Goal: Task Accomplishment & Management: Manage account settings

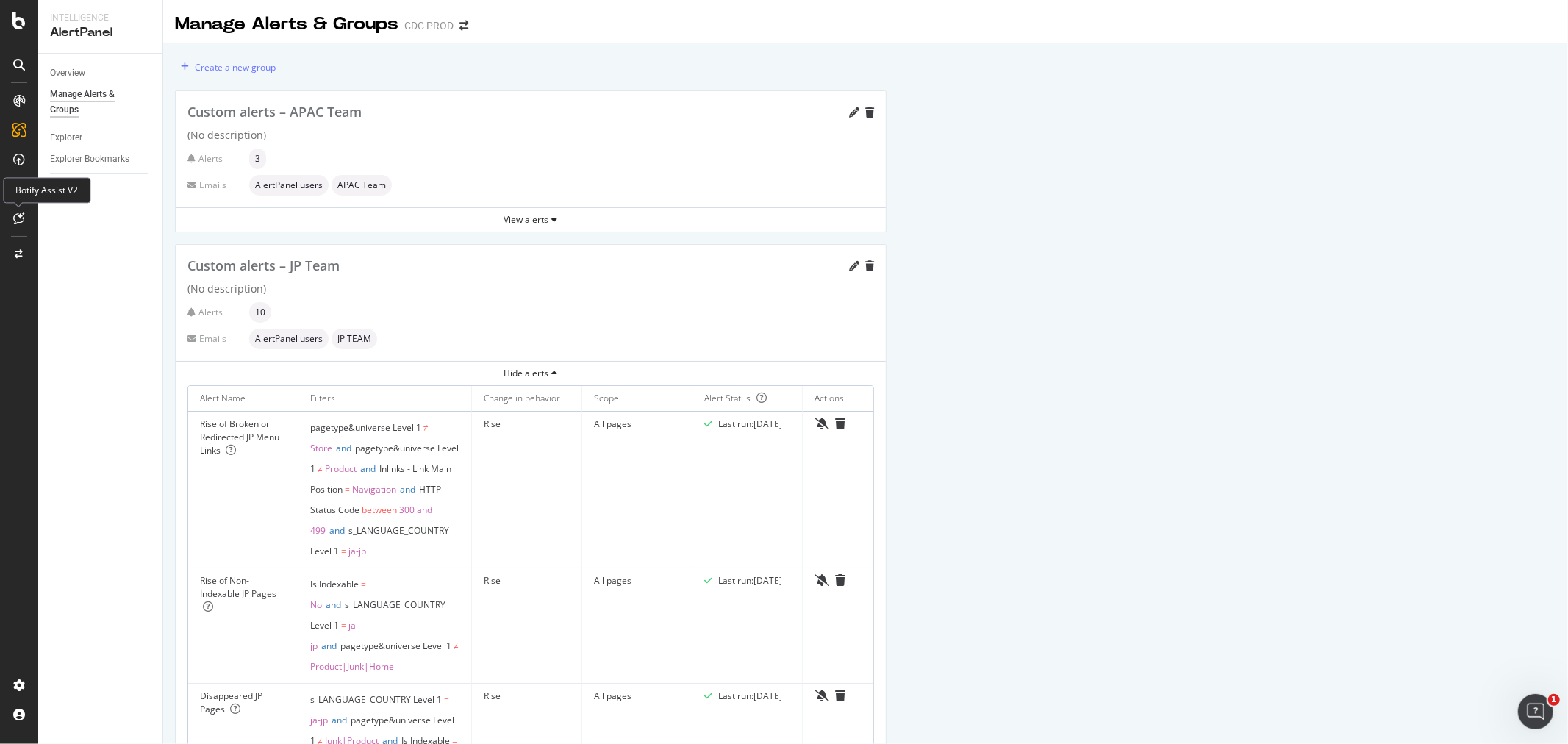
scroll to position [2464, 0]
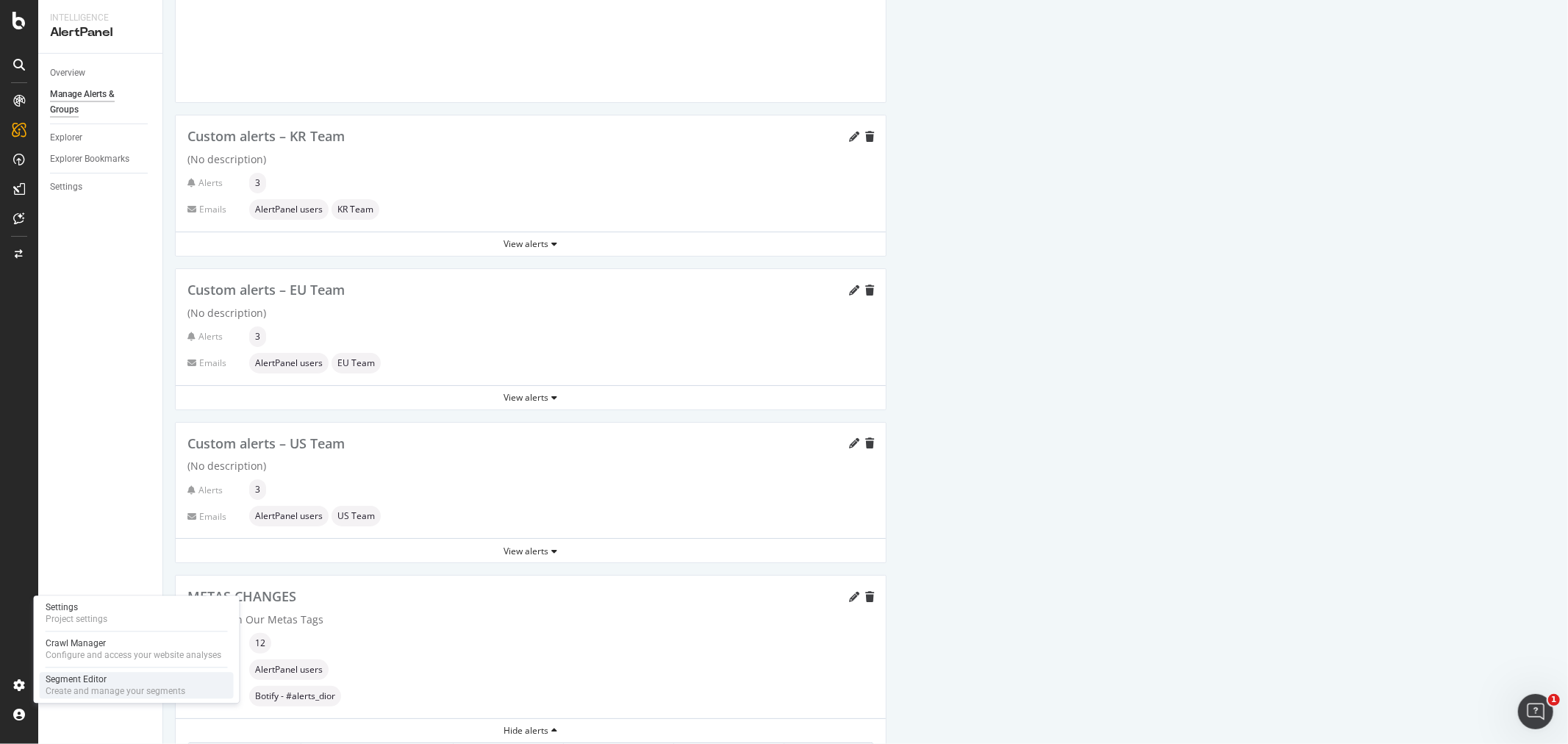
click at [98, 687] on div "Create and manage your segments" at bounding box center [116, 691] width 140 height 12
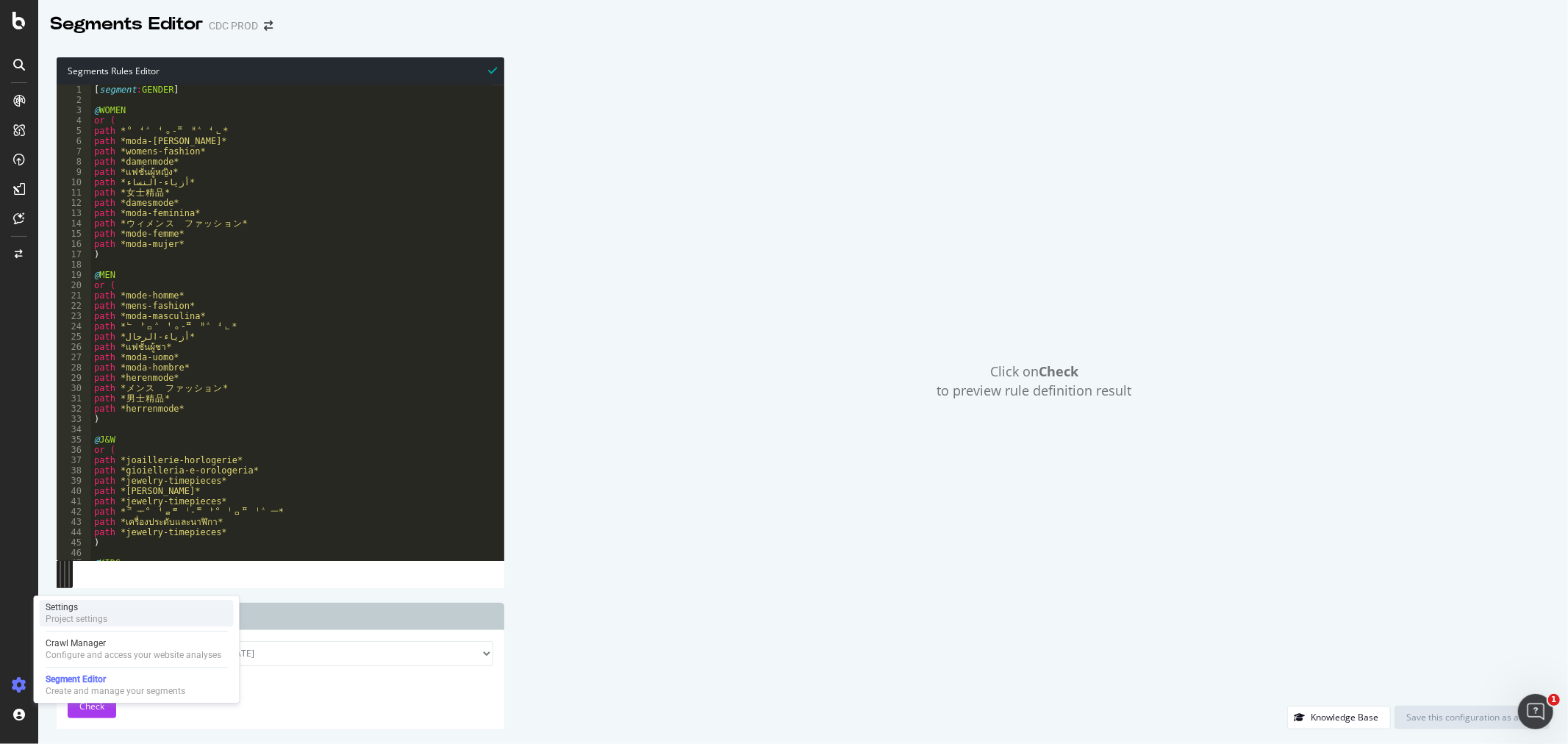
click at [92, 618] on div "Project settings" at bounding box center [76, 618] width 62 height 12
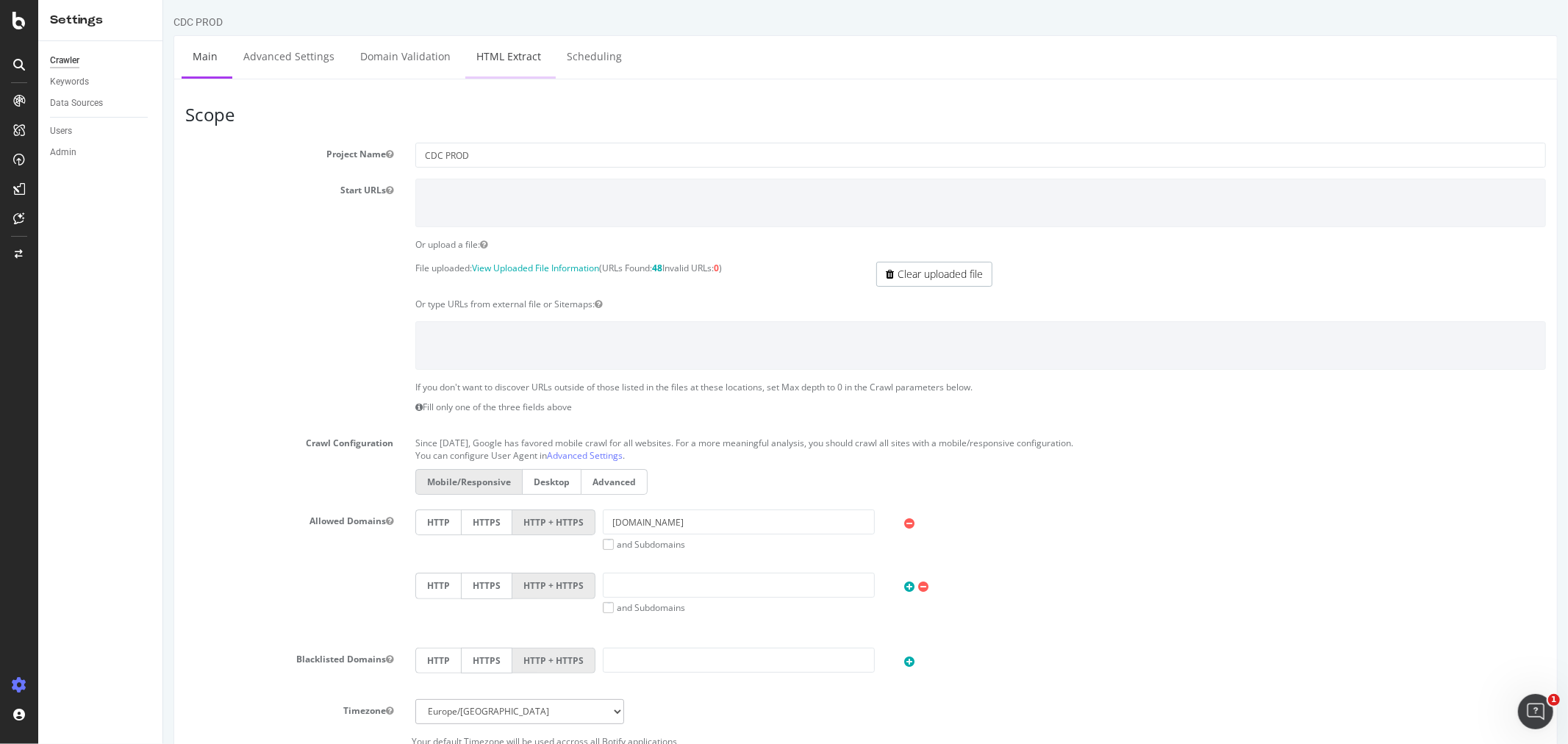
click at [514, 56] on link "HTML Extract" at bounding box center [508, 56] width 86 height 41
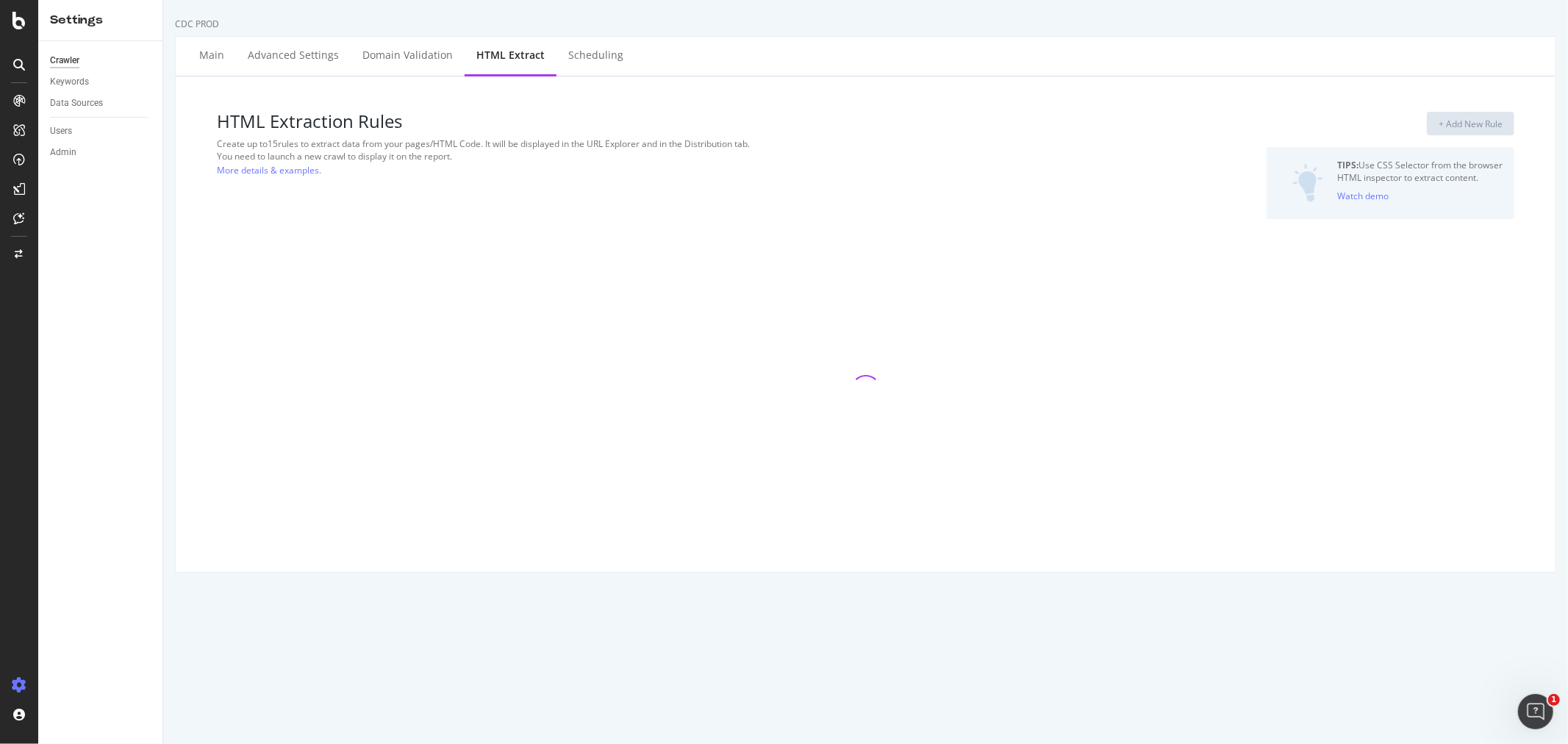
select select "exist"
select select "list"
select select "html.length"
select select "i"
select select "html.length"
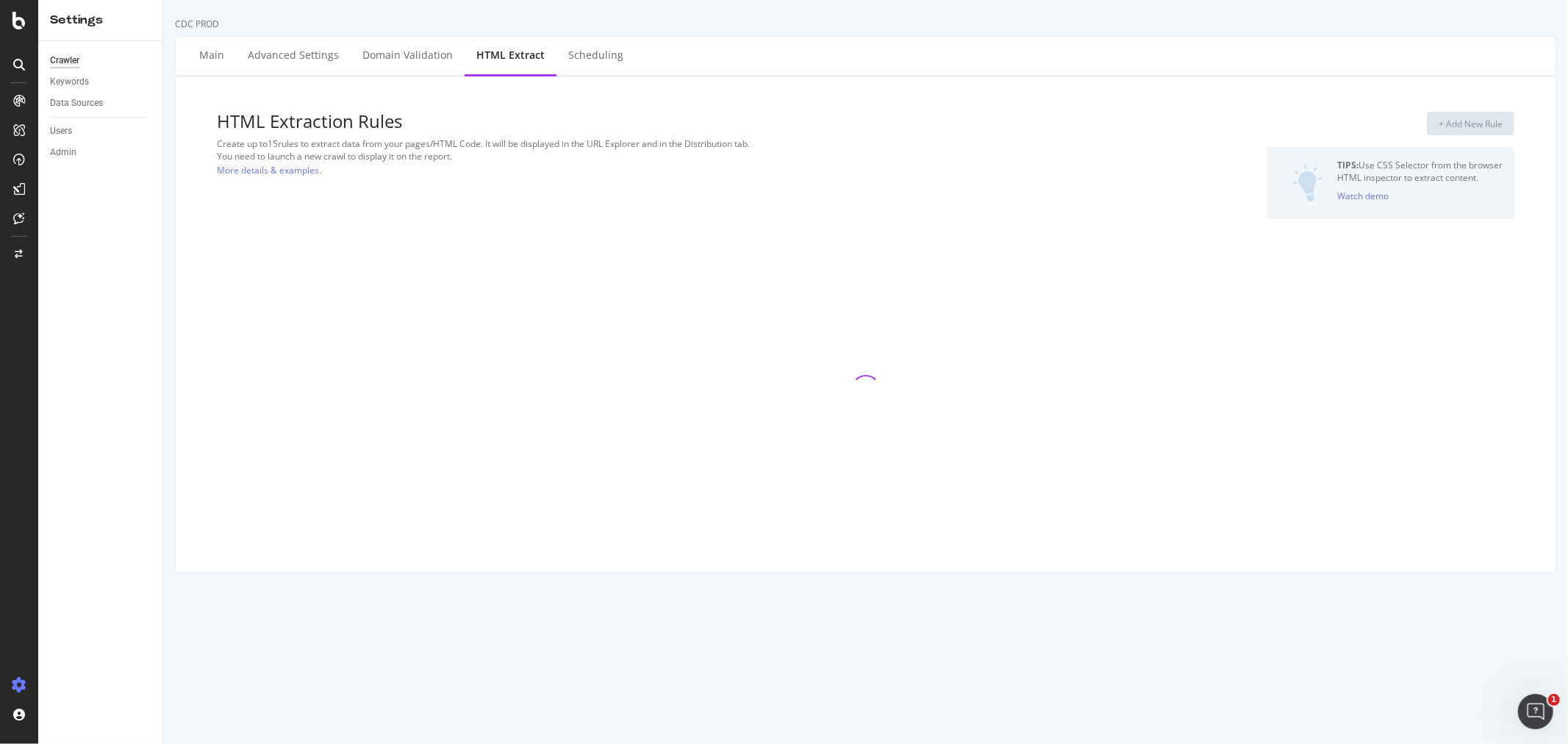
select select "exist"
select select "list"
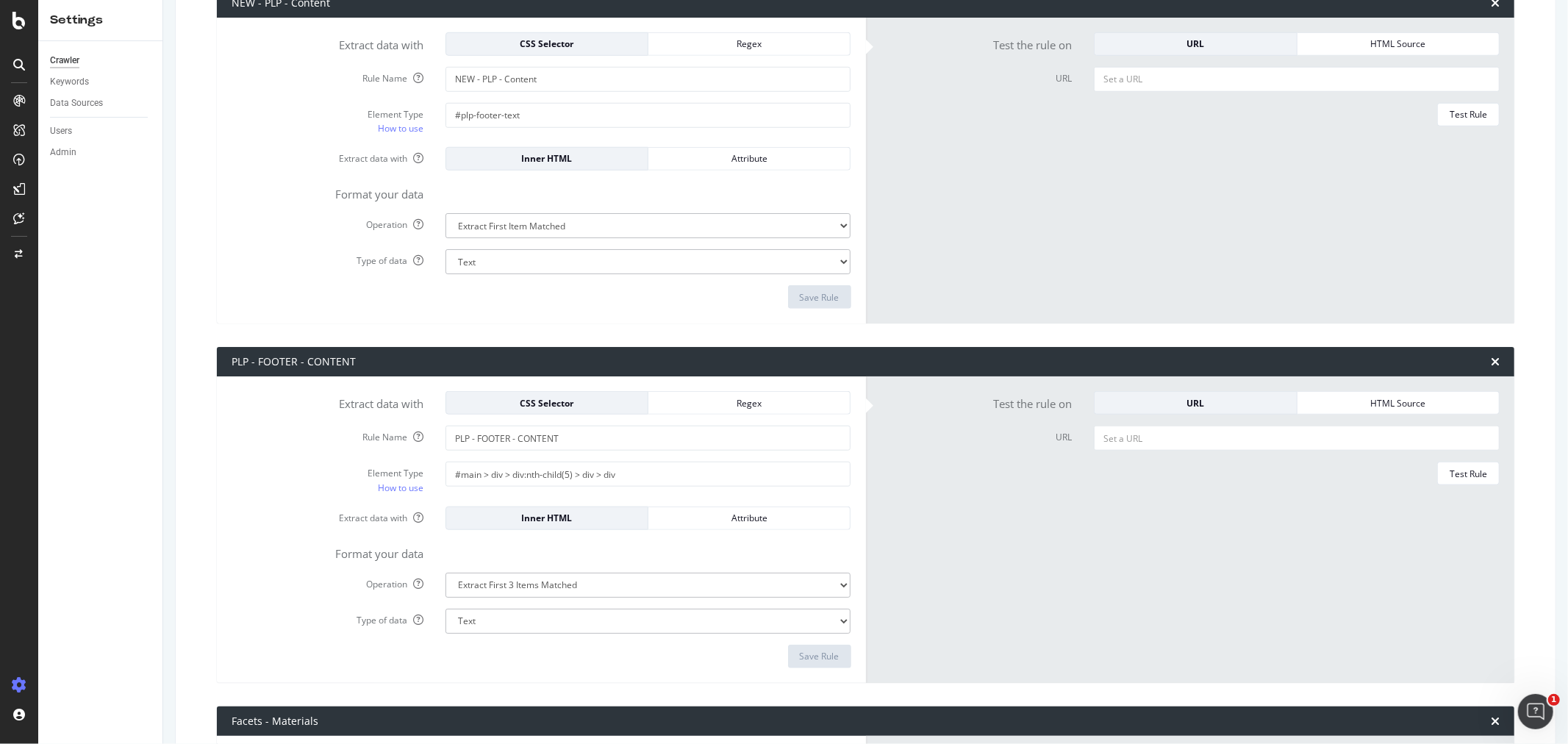
scroll to position [914, 0]
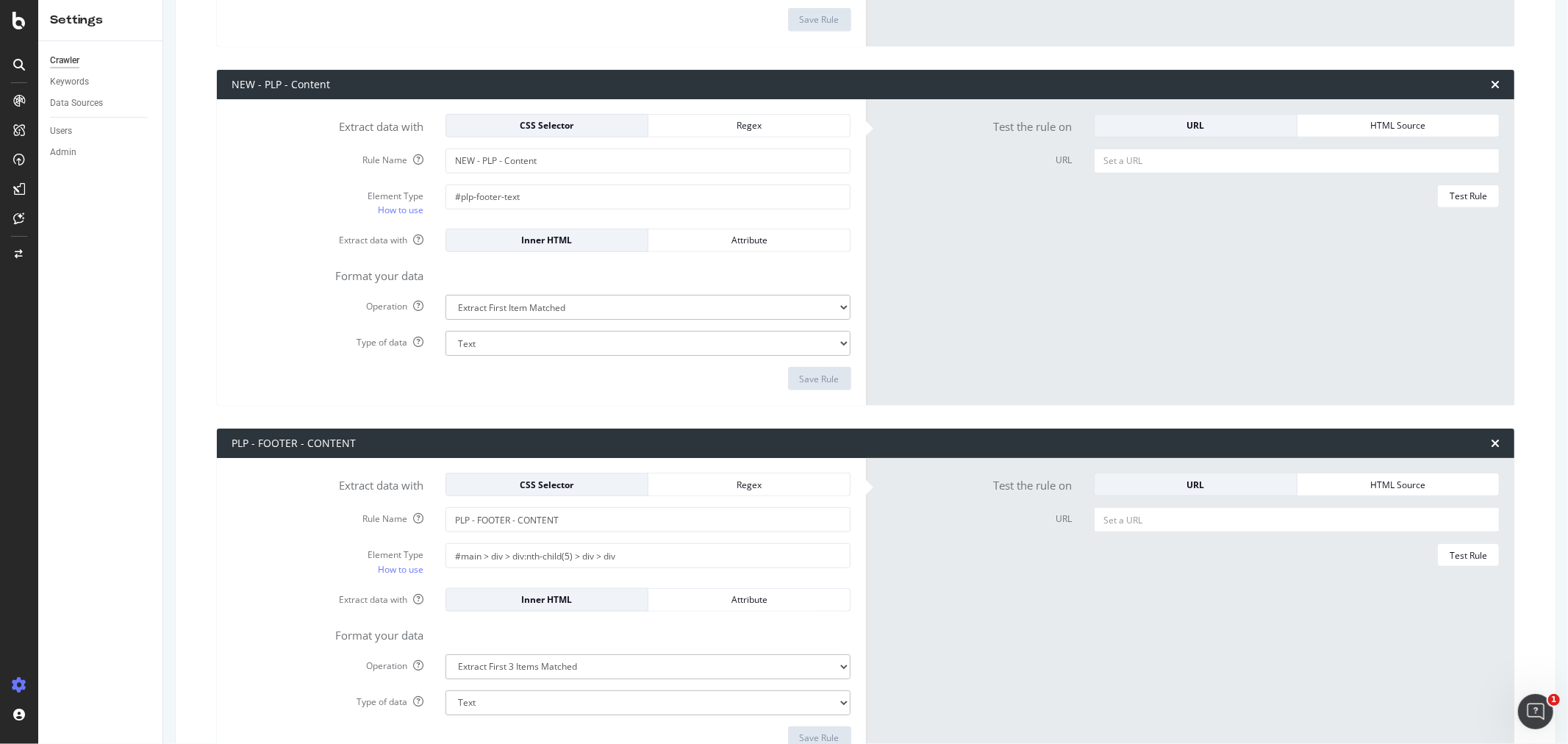
click at [465, 392] on div "Extract data with CSS Selector Regex Rule Name NEW - PLP - Content Element Type…" at bounding box center [541, 252] width 649 height 307
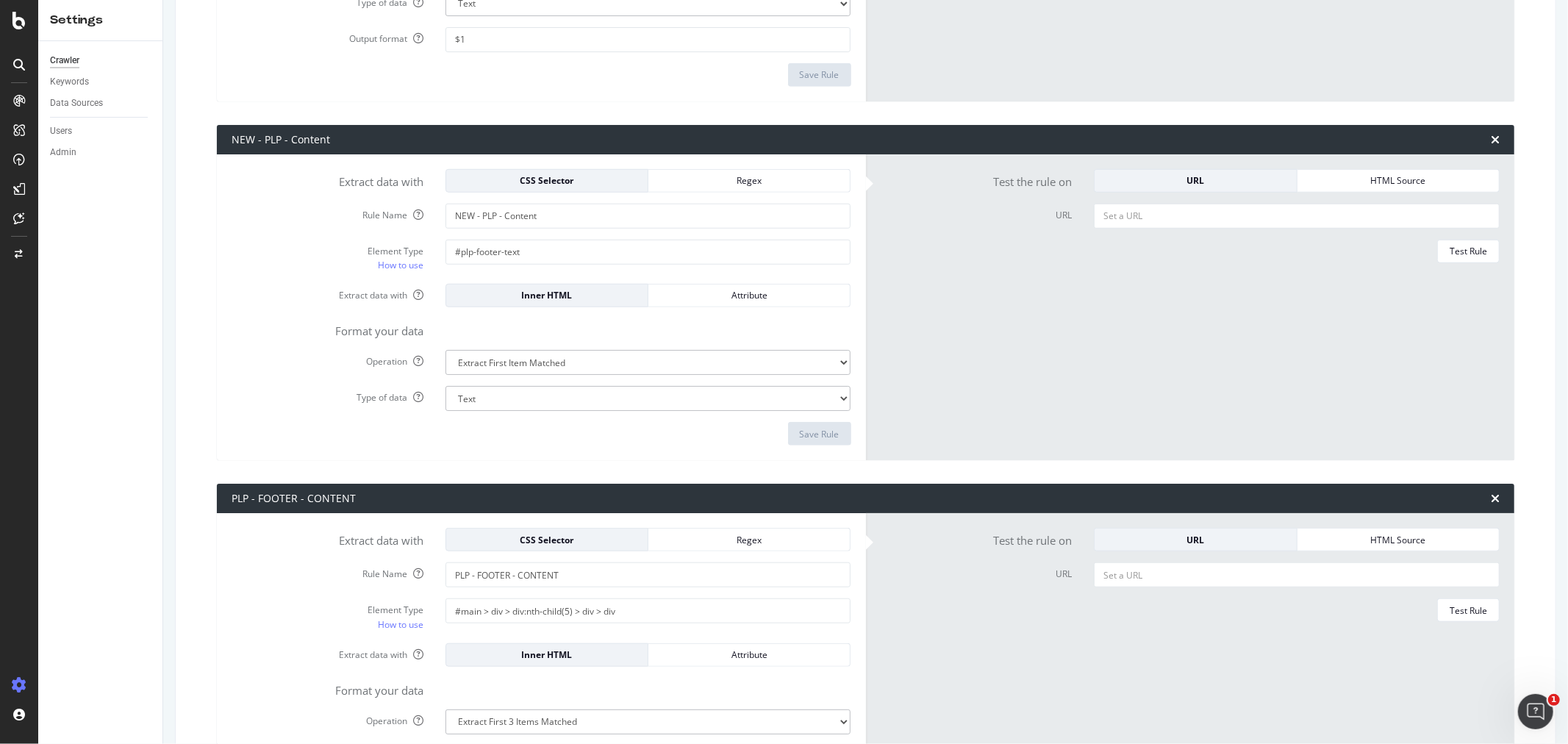
scroll to position [832, 0]
